Goal: Task Accomplishment & Management: Complete application form

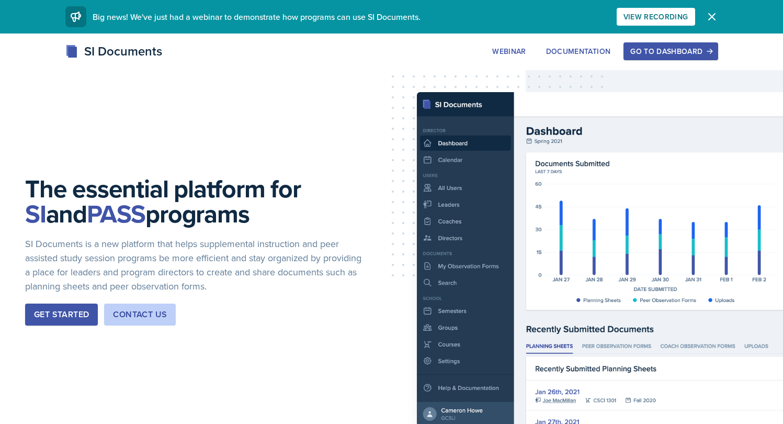
click at [658, 55] on div "Go to Dashboard" at bounding box center [670, 51] width 81 height 8
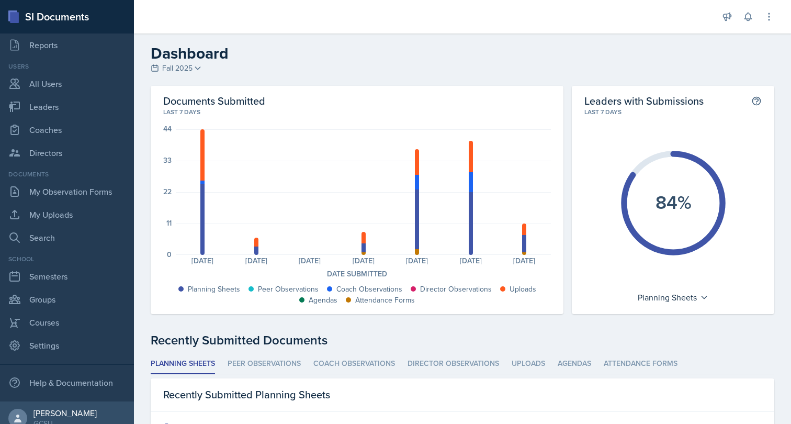
scroll to position [82, 0]
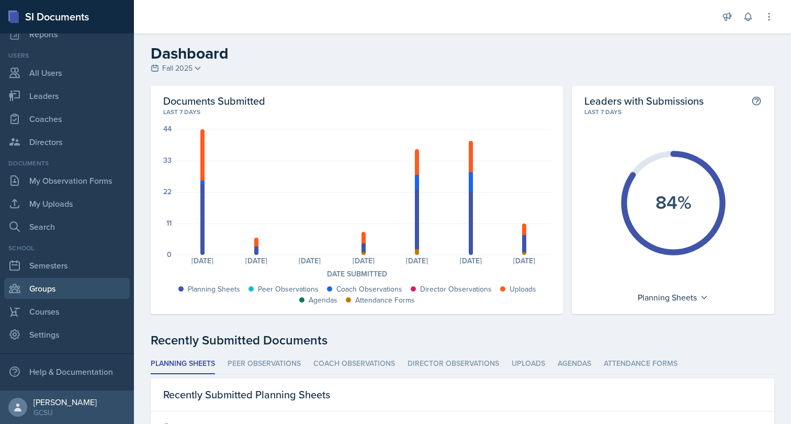
click at [57, 294] on link "Groups" at bounding box center [66, 288] width 125 height 21
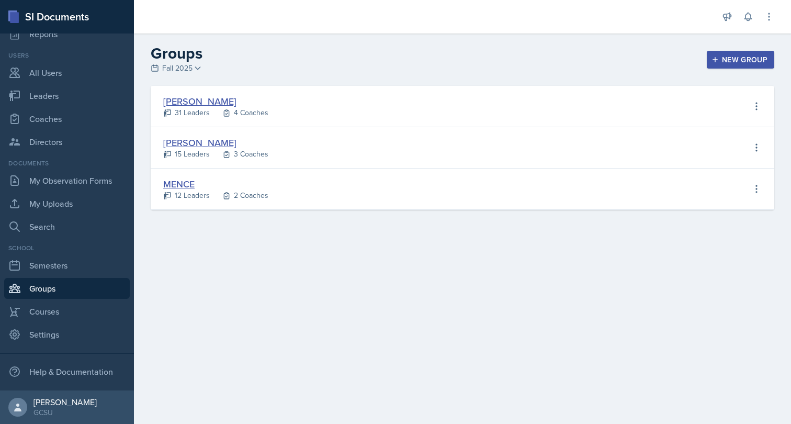
click at [181, 100] on link "BECK" at bounding box center [199, 101] width 73 height 13
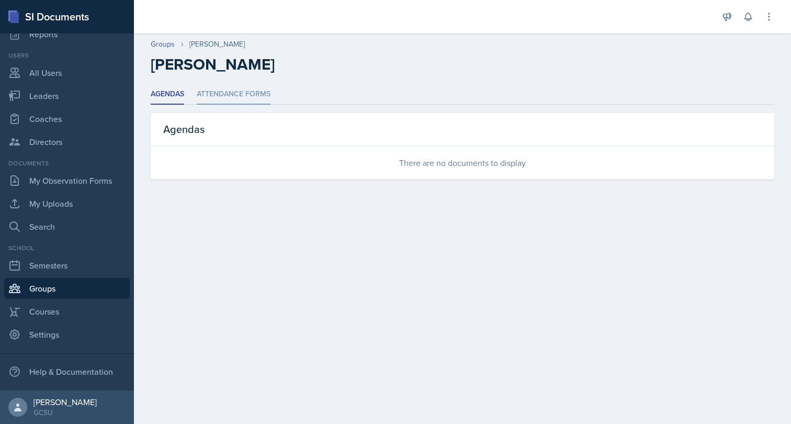
click at [213, 94] on li "Attendance Forms" at bounding box center [234, 94] width 74 height 20
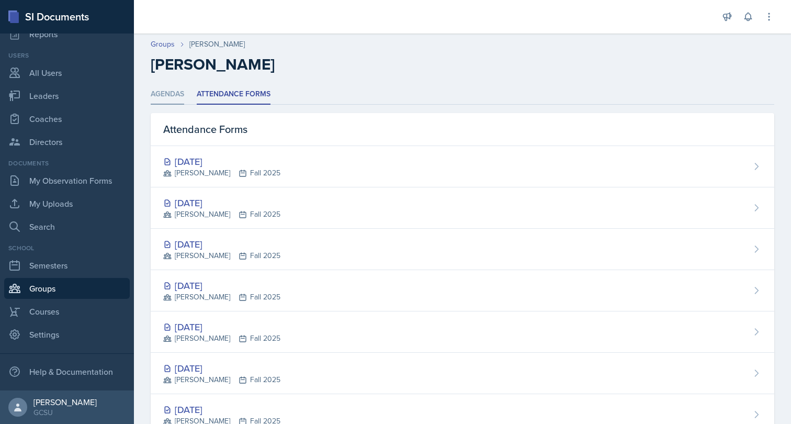
click at [176, 97] on li "Agendas" at bounding box center [167, 94] width 33 height 20
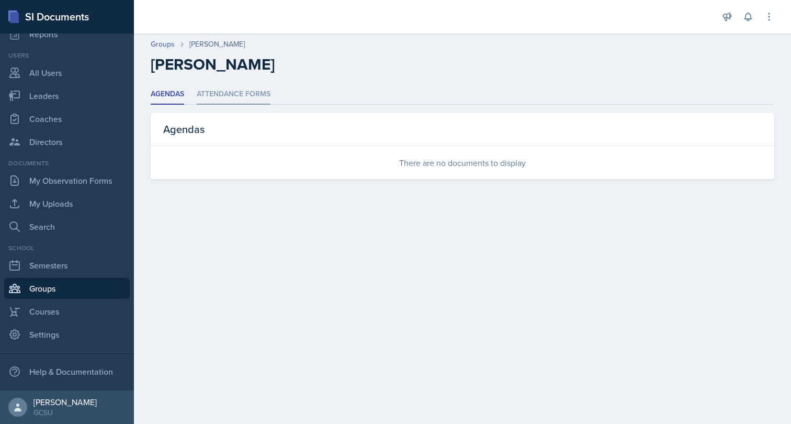
click at [206, 97] on li "Attendance Forms" at bounding box center [234, 94] width 74 height 20
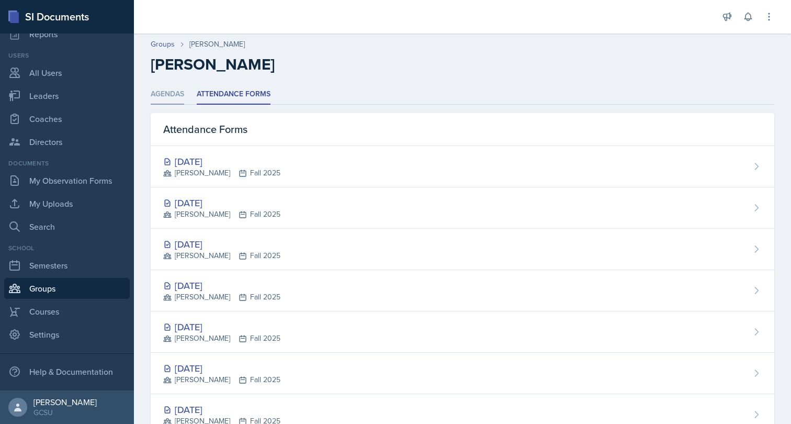
click at [176, 94] on li "Agendas" at bounding box center [167, 94] width 33 height 20
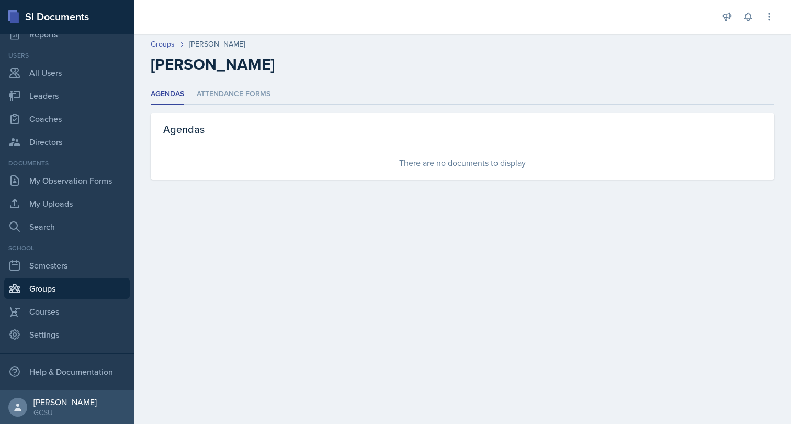
click at [49, 287] on link "Groups" at bounding box center [66, 288] width 125 height 21
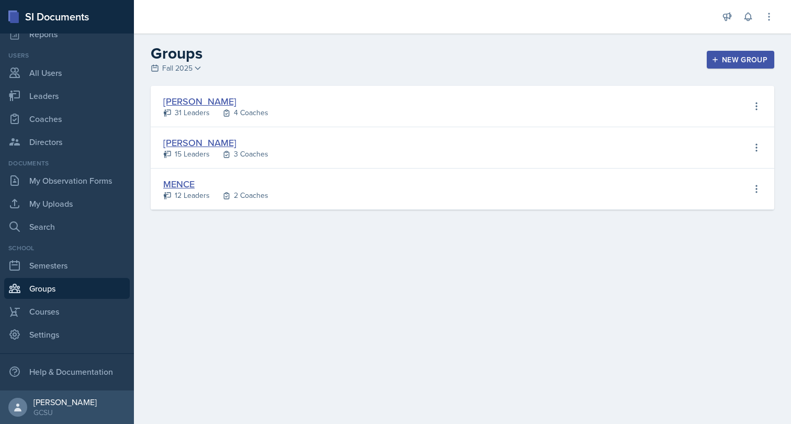
click at [169, 69] on span "Fall 2025" at bounding box center [177, 68] width 30 height 11
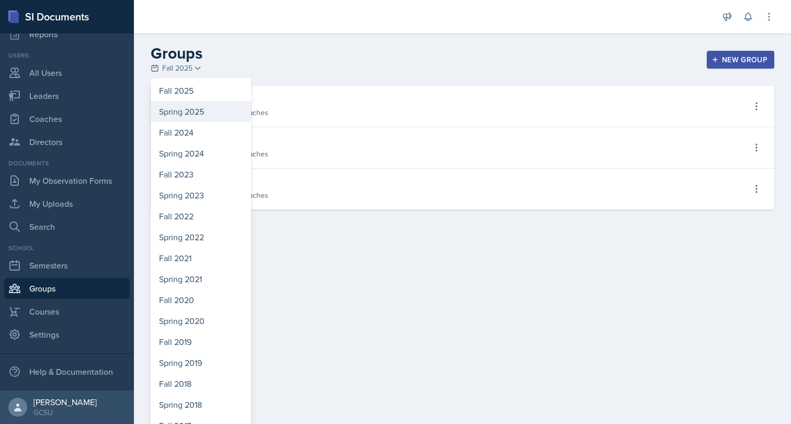
click at [176, 111] on div "Spring 2025" at bounding box center [201, 111] width 100 height 21
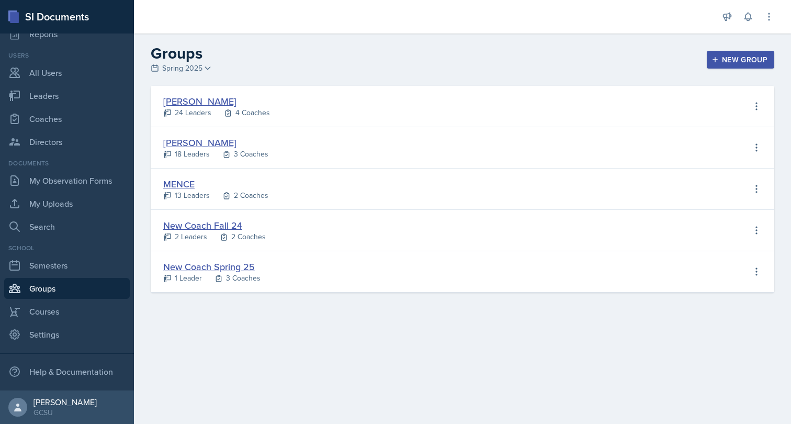
click at [174, 105] on link "BECK" at bounding box center [199, 101] width 73 height 13
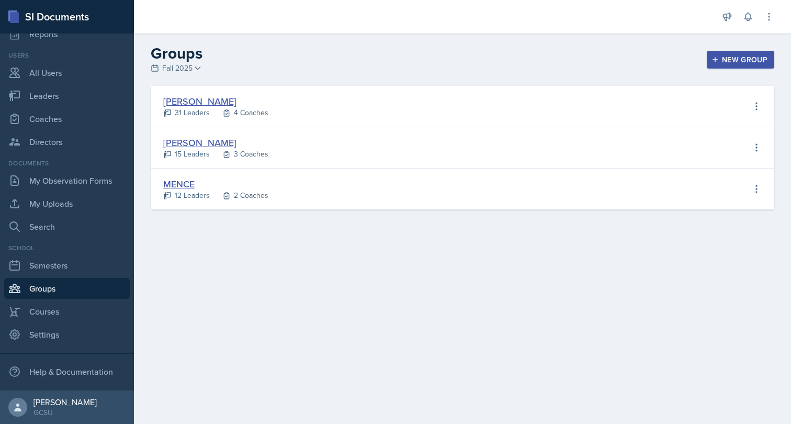
click at [171, 142] on link "MAPP" at bounding box center [199, 142] width 73 height 13
click at [179, 181] on link "MENCE" at bounding box center [178, 183] width 31 height 13
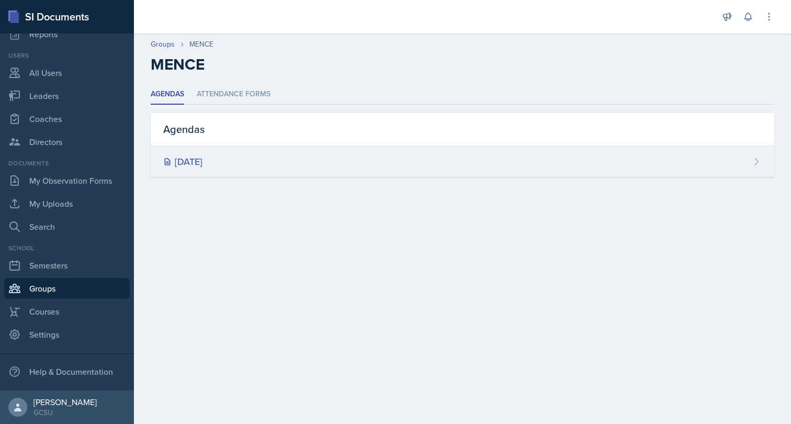
click at [189, 165] on div "Sep 7th, 2025" at bounding box center [182, 161] width 39 height 14
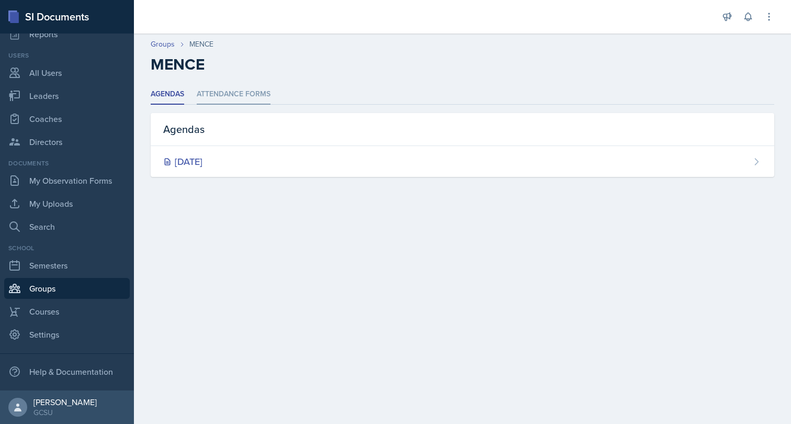
click at [227, 96] on li "Attendance Forms" at bounding box center [234, 94] width 74 height 20
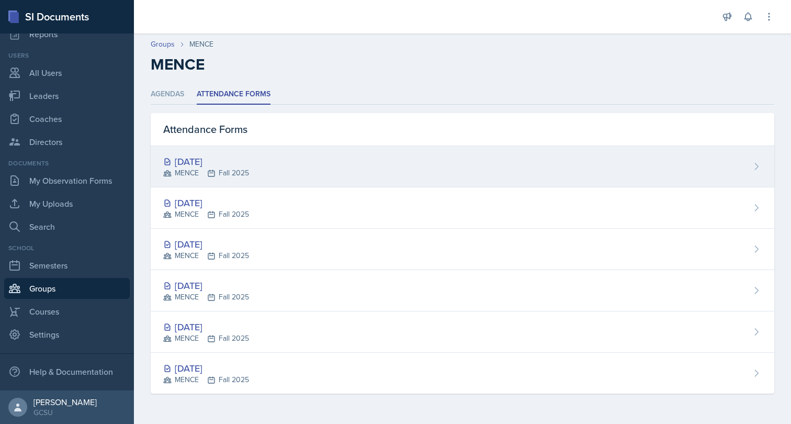
click at [218, 157] on div "Sep 23rd, 2025" at bounding box center [206, 161] width 86 height 14
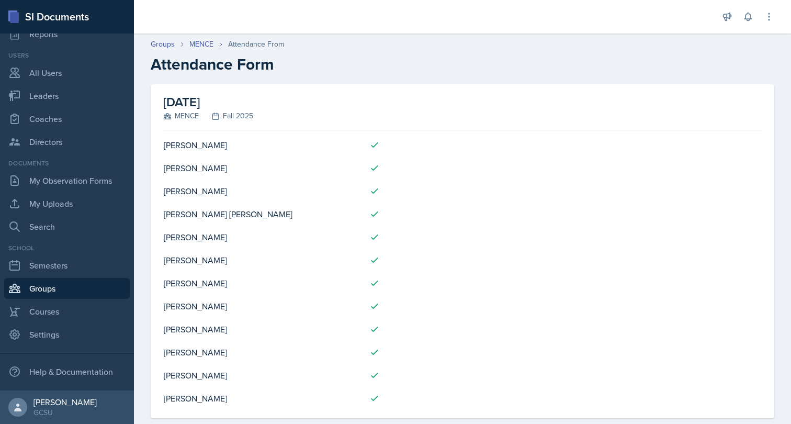
click at [195, 144] on td "Mia Barone" at bounding box center [262, 144] width 198 height 23
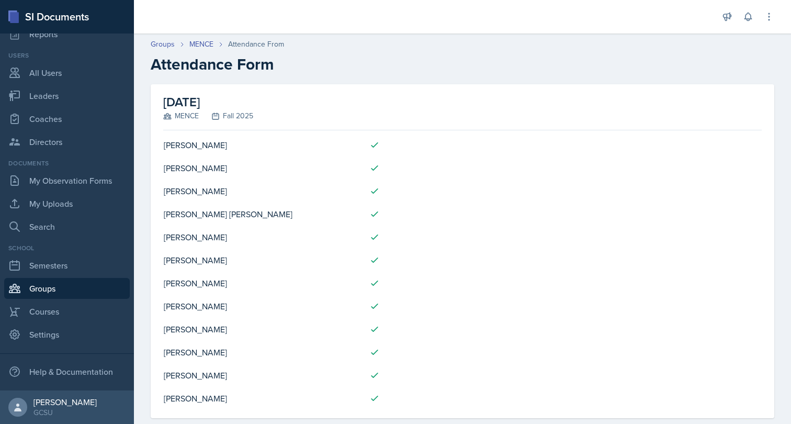
click at [201, 66] on h2 "Attendance Form" at bounding box center [462, 64] width 623 height 19
click at [45, 414] on div "GCSU" at bounding box center [64, 412] width 63 height 10
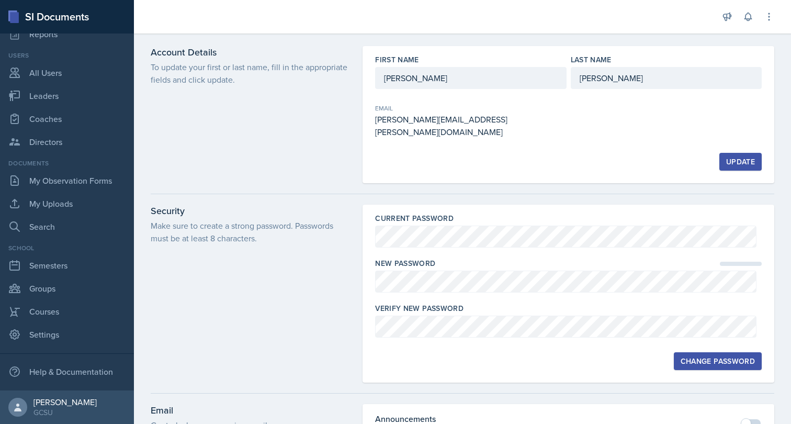
click at [292, 314] on div "Security Make sure to create a strong password. Passwords must be at least 8 ch…" at bounding box center [250, 293] width 199 height 178
click at [768, 20] on icon at bounding box center [768, 17] width 10 height 10
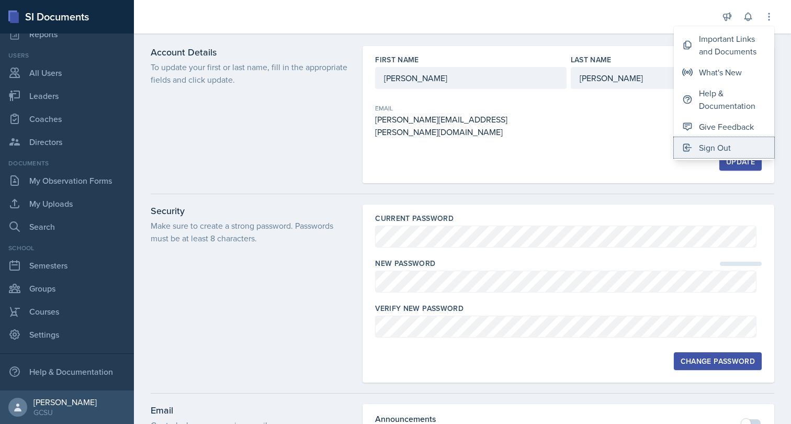
click at [727, 146] on div "Sign Out" at bounding box center [715, 147] width 32 height 13
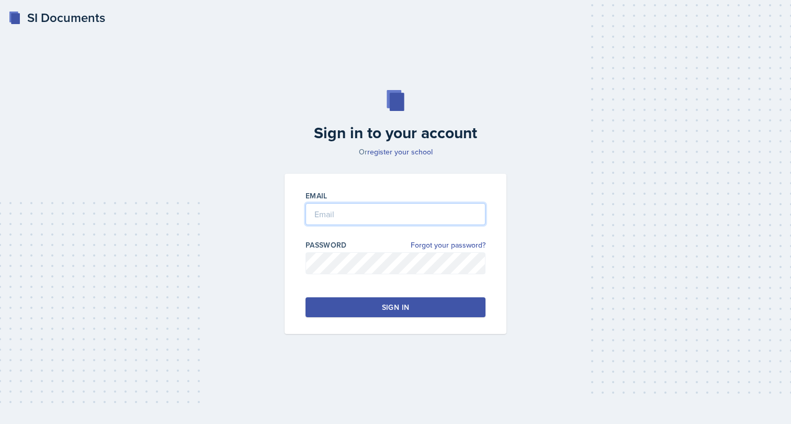
click at [337, 219] on input "email" at bounding box center [395, 214] width 180 height 22
click at [337, 219] on input "brian.minter+gcsu@mintechsoftware.com" at bounding box center [395, 214] width 180 height 22
type input "brian.minter25@gmail.com"
click at [391, 304] on div "Sign in" at bounding box center [395, 307] width 27 height 10
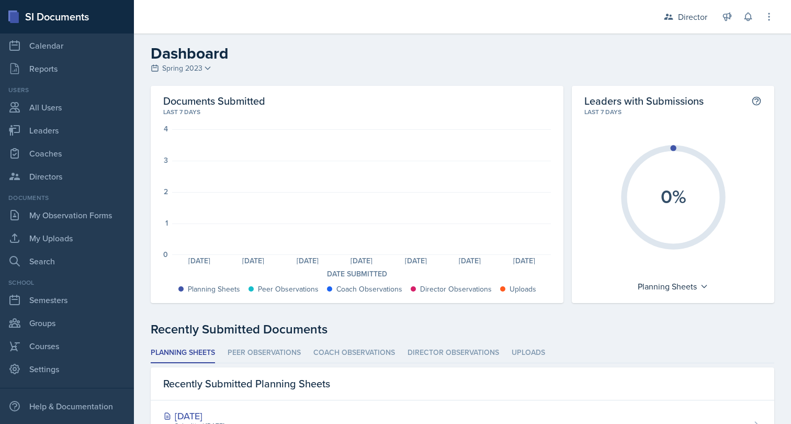
scroll to position [50, 0]
click at [698, 24] on div "Director" at bounding box center [685, 16] width 56 height 19
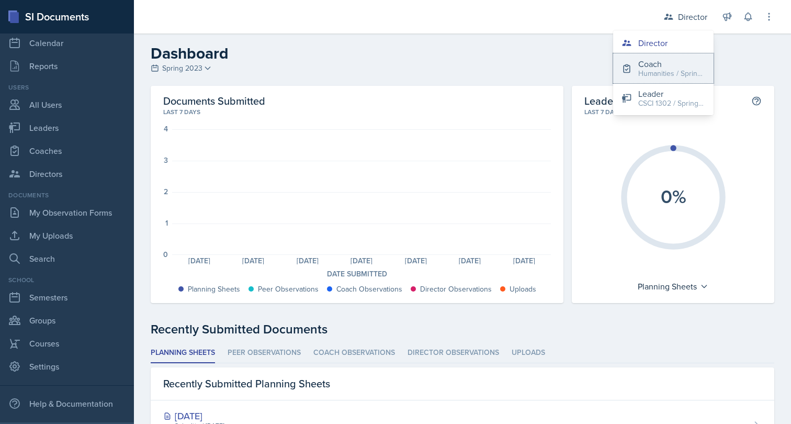
click at [679, 81] on button "Coach Humanities / Spring 2023" at bounding box center [663, 68] width 100 height 30
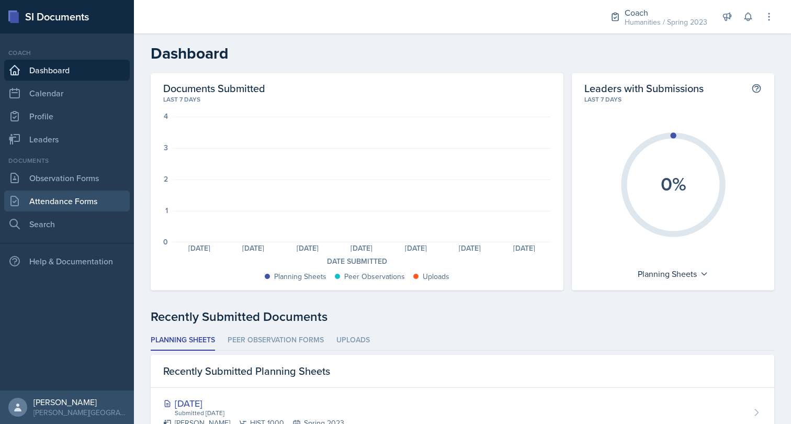
click at [79, 199] on link "Attendance Forms" at bounding box center [66, 200] width 125 height 21
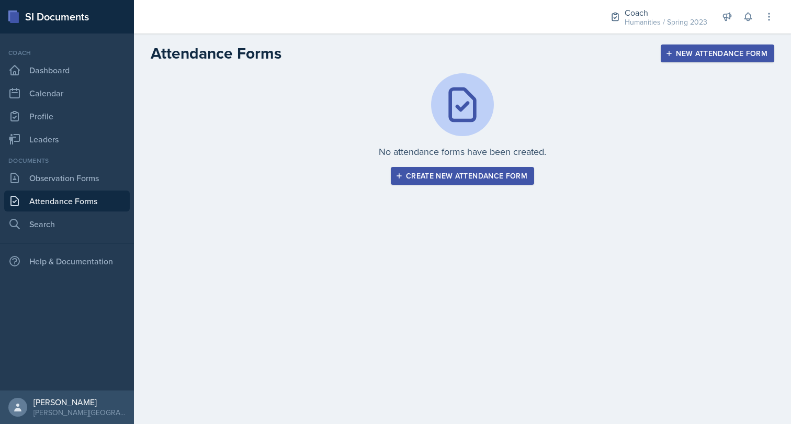
click at [420, 175] on div "Create new attendance form" at bounding box center [462, 175] width 130 height 8
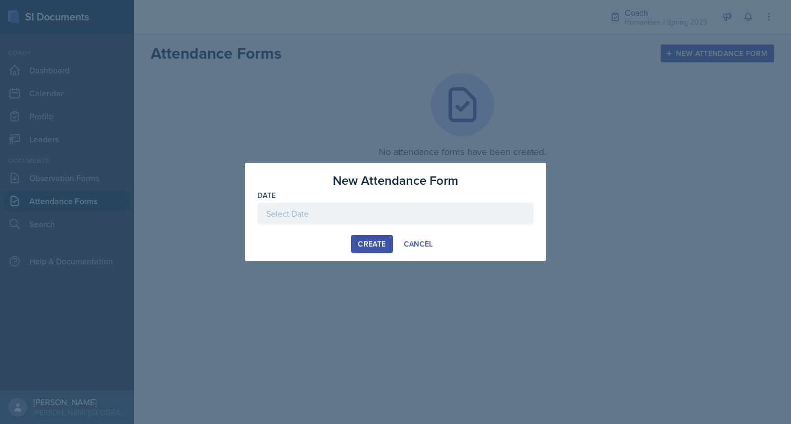
click at [401, 215] on div at bounding box center [395, 213] width 276 height 22
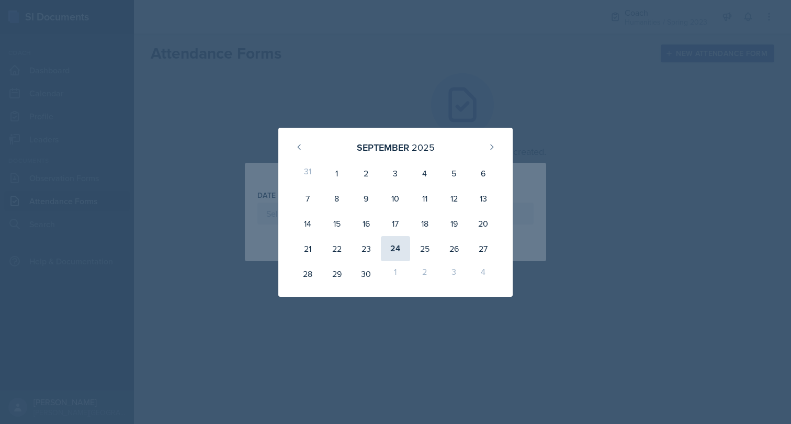
click at [393, 249] on div "24" at bounding box center [395, 248] width 29 height 25
type input "[DATE]"
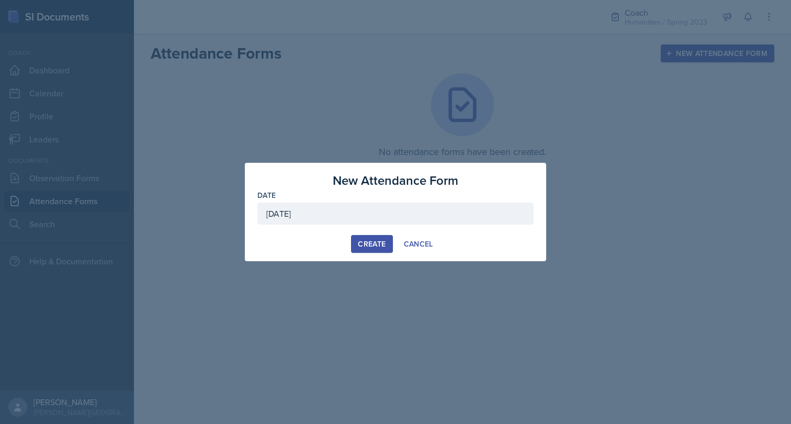
click at [379, 248] on div "Create" at bounding box center [372, 243] width 28 height 8
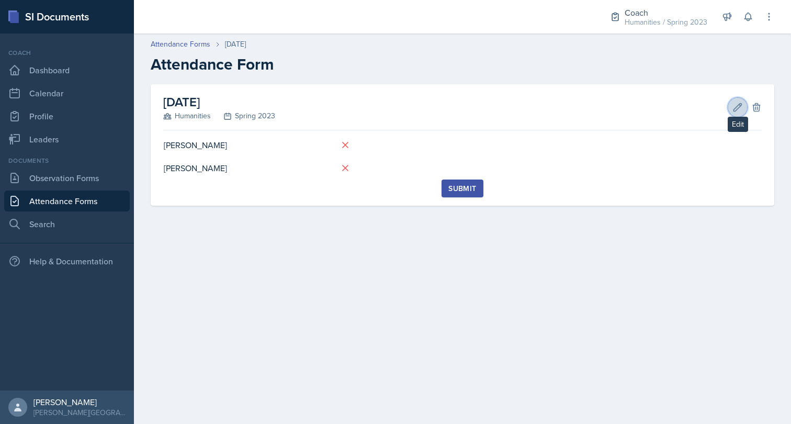
click at [743, 105] on button "Edit" at bounding box center [737, 107] width 19 height 19
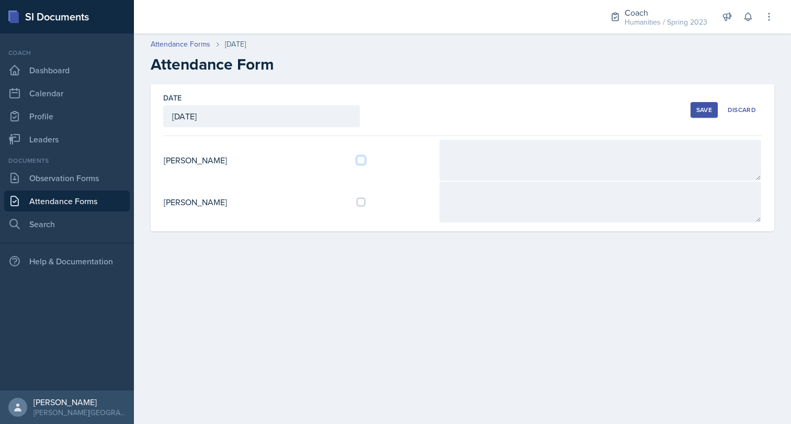
click at [357, 163] on input "checkbox" at bounding box center [361, 160] width 8 height 8
checkbox input "true"
click at [703, 109] on div "Save" at bounding box center [704, 110] width 16 height 8
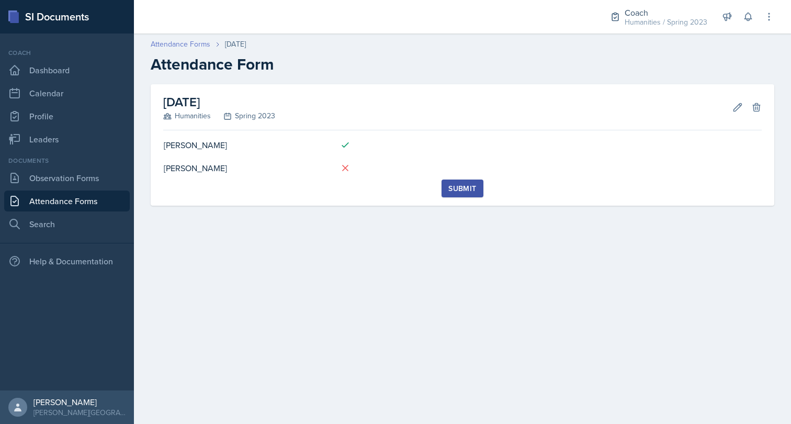
click at [173, 47] on link "Attendance Forms" at bounding box center [181, 44] width 60 height 11
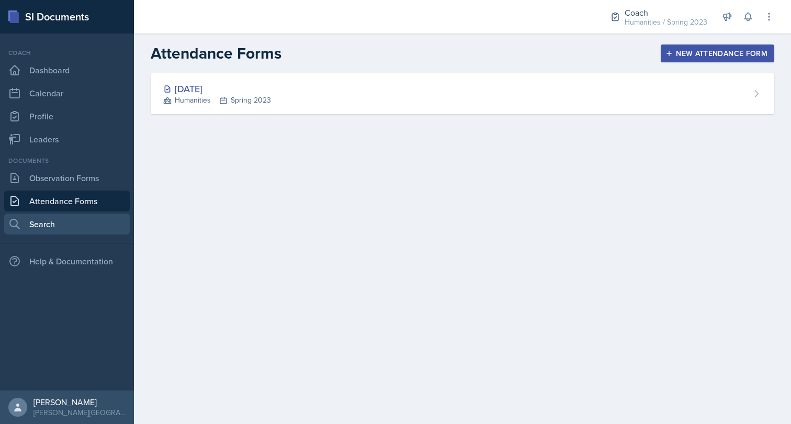
click at [60, 229] on link "Search" at bounding box center [66, 223] width 125 height 21
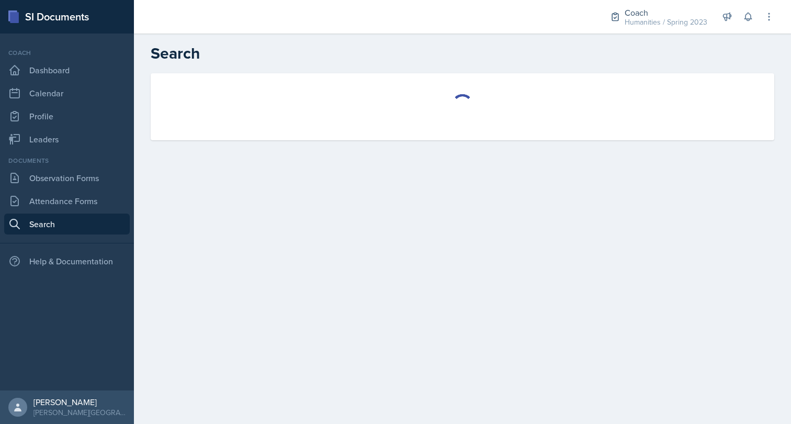
select select "all"
select select "1"
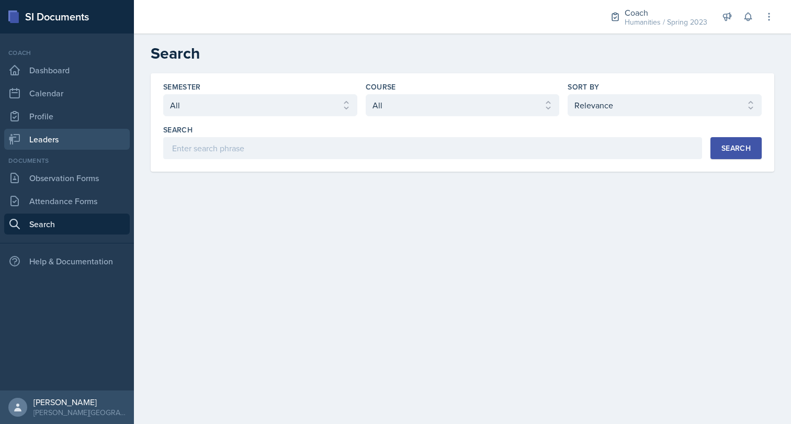
click at [64, 143] on link "Leaders" at bounding box center [66, 139] width 125 height 21
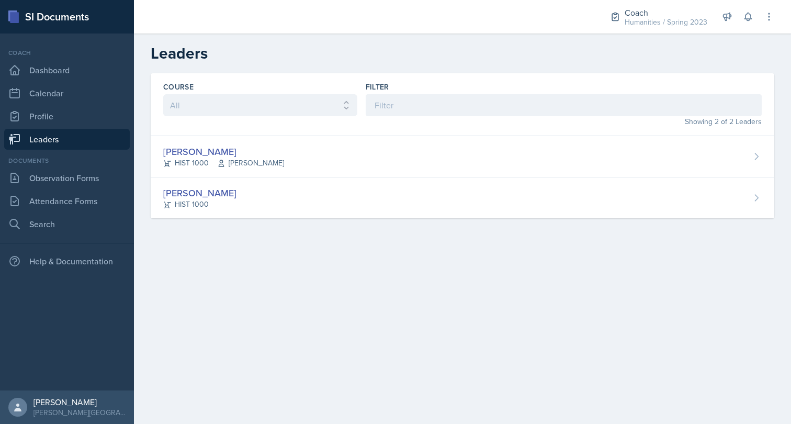
click at [212, 292] on main "Leaders Course All ACCT 1211 BIOL 1101 CSCI 1302 ECOL 2101 HIST 1000 MATH 2621 …" at bounding box center [462, 228] width 657 height 390
click at [77, 223] on link "Search" at bounding box center [66, 223] width 125 height 21
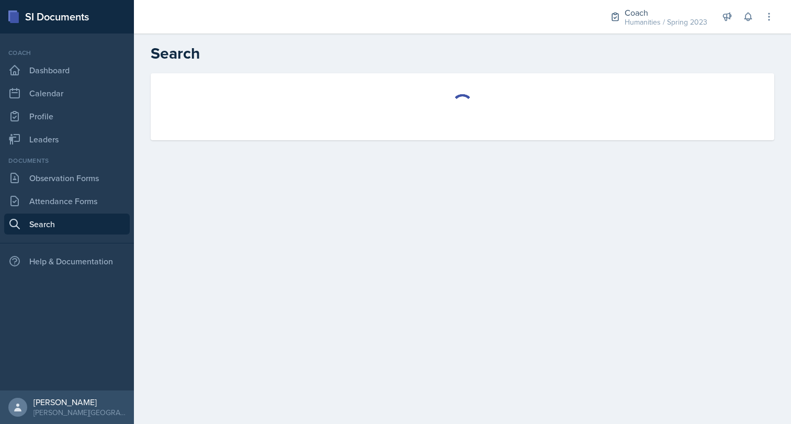
select select "all"
select select "1"
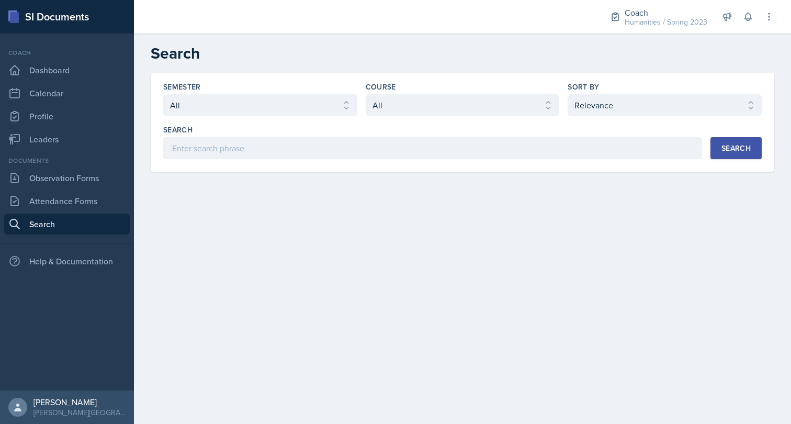
click at [277, 204] on main "Search Semester Select semester All Spring 2023 Fall 2022 Spring 2022 Course Se…" at bounding box center [462, 228] width 657 height 390
